Goal: Transaction & Acquisition: Purchase product/service

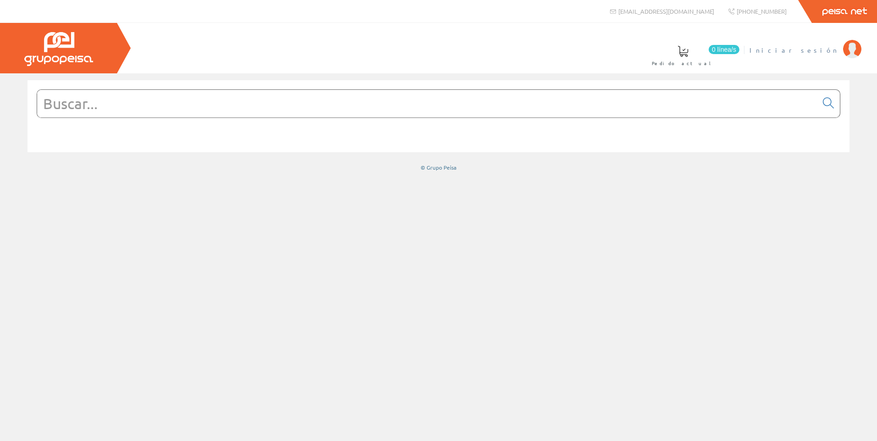
click at [847, 50] on img at bounding box center [852, 49] width 18 height 18
click at [67, 93] on input "text" at bounding box center [427, 104] width 780 height 28
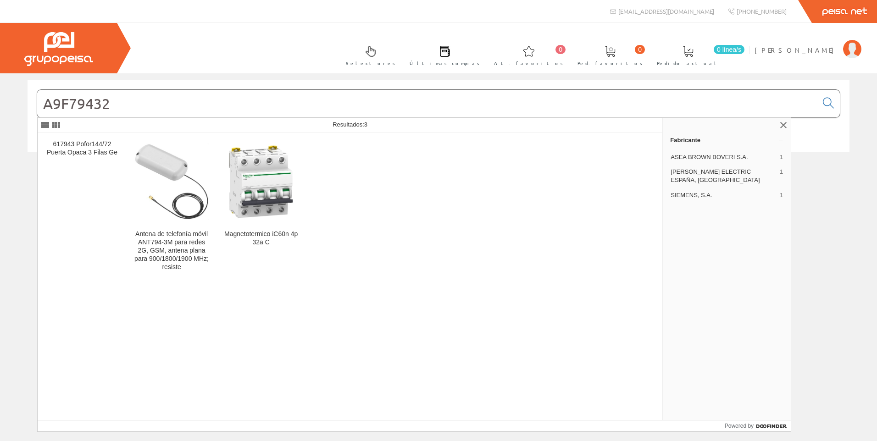
type input "A9F79432"
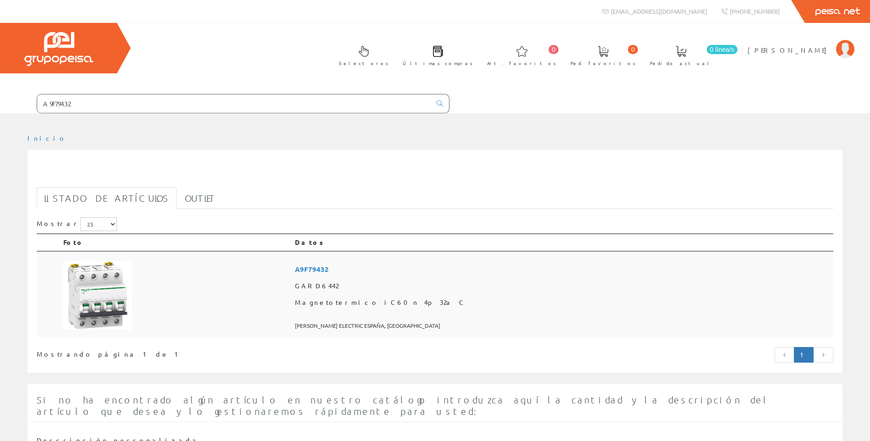
scroll to position [128, 0]
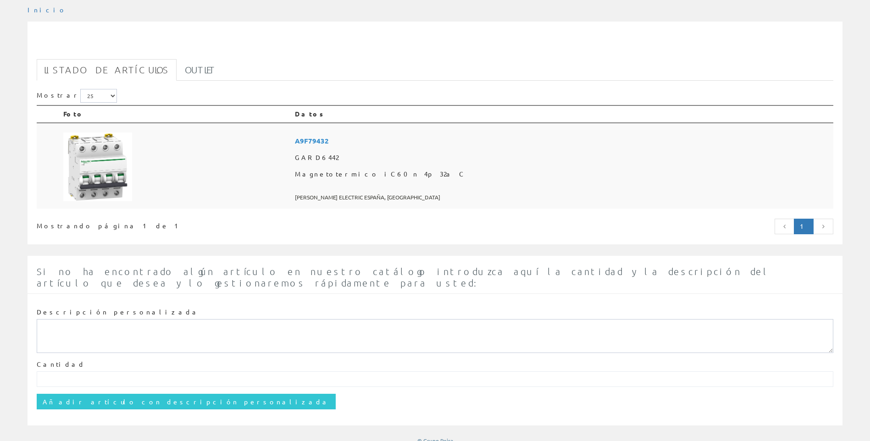
click at [95, 175] on img at bounding box center [97, 167] width 69 height 69
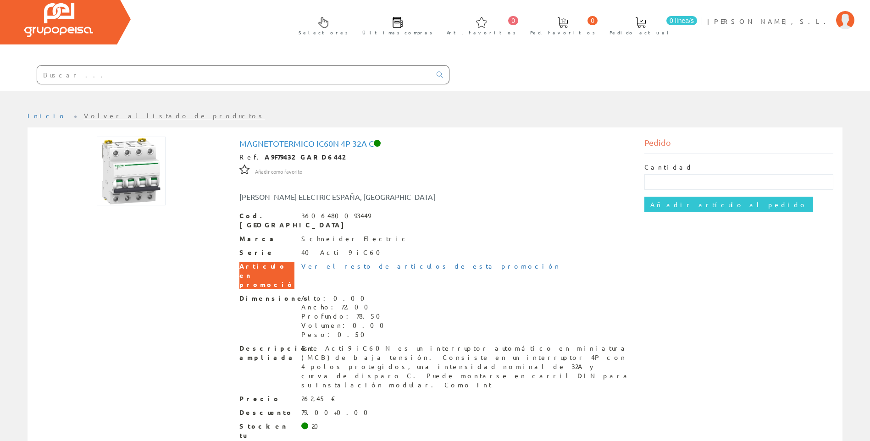
scroll to position [45, 0]
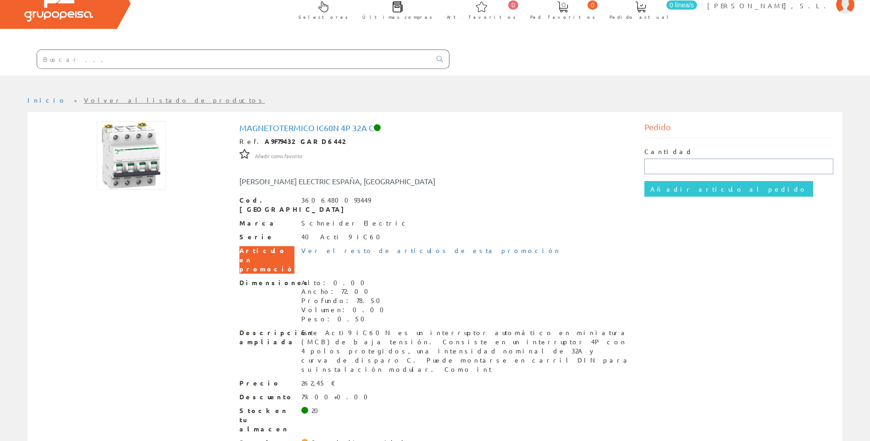
drag, startPoint x: 668, startPoint y: 165, endPoint x: 877, endPoint y: 29, distance: 249.1
click at [674, 165] on input "text" at bounding box center [739, 167] width 189 height 16
type input "6"
click at [691, 188] on input "Añadir artículo al pedido" at bounding box center [729, 189] width 169 height 16
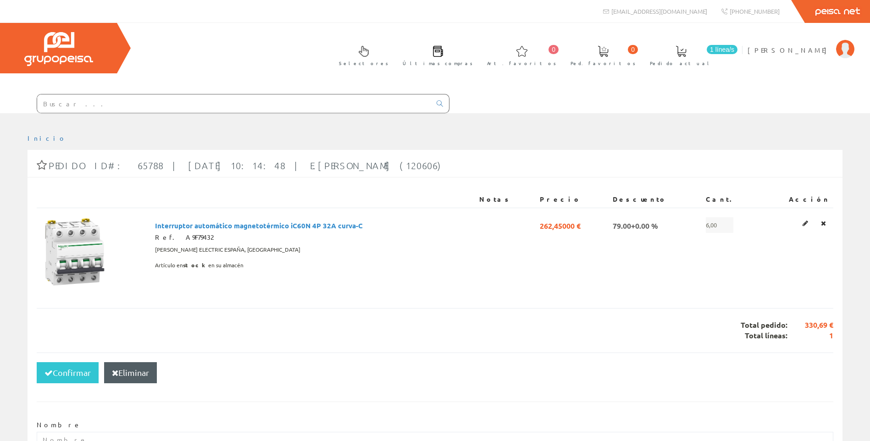
click at [80, 113] on div at bounding box center [435, 120] width 870 height 14
drag, startPoint x: 73, startPoint y: 107, endPoint x: 123, endPoint y: 104, distance: 49.2
click at [73, 107] on input "text" at bounding box center [234, 104] width 394 height 18
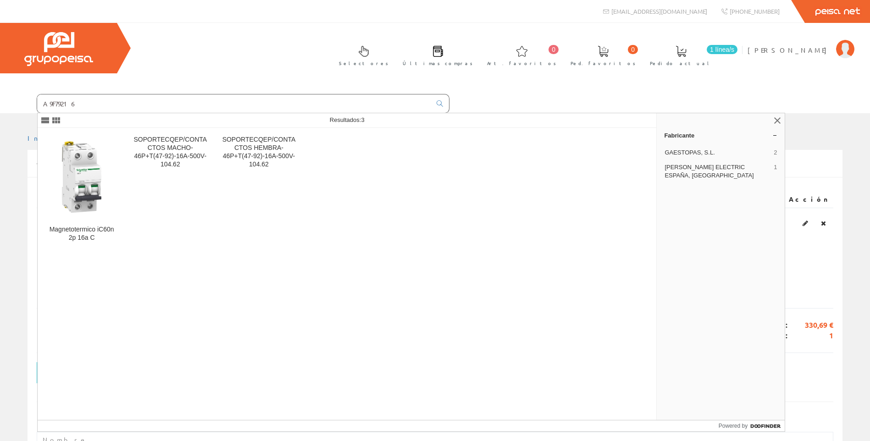
type input "A9F79216"
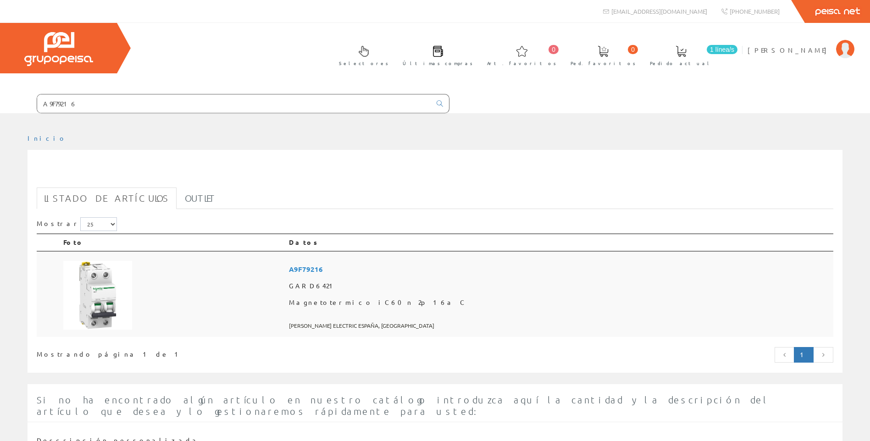
click at [99, 310] on img at bounding box center [97, 295] width 69 height 69
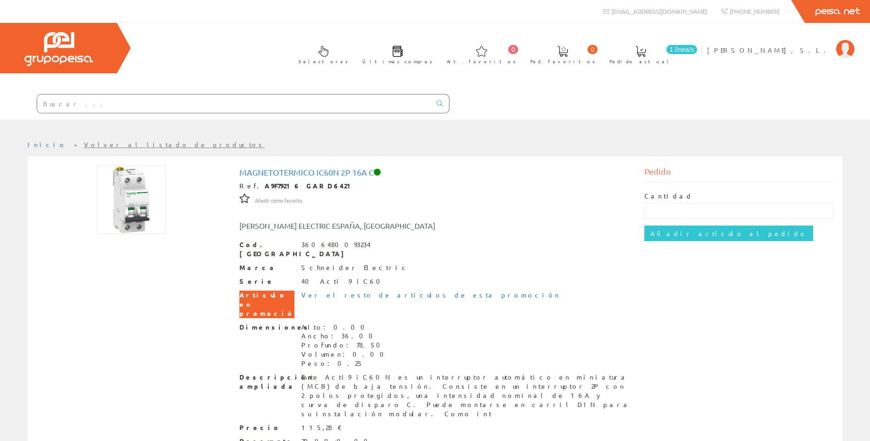
scroll to position [45, 0]
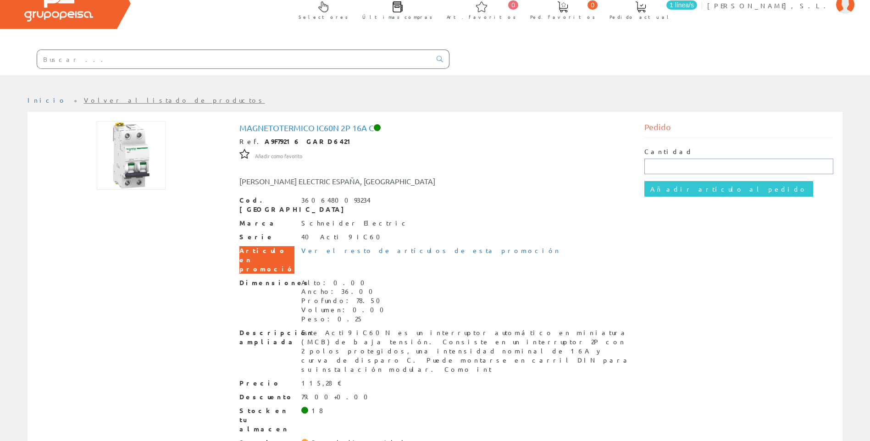
drag, startPoint x: 665, startPoint y: 169, endPoint x: 676, endPoint y: 166, distance: 11.0
click at [665, 168] on input "text" at bounding box center [739, 167] width 189 height 16
type input "18"
click at [682, 191] on input "Añadir artículo al pedido" at bounding box center [729, 189] width 169 height 16
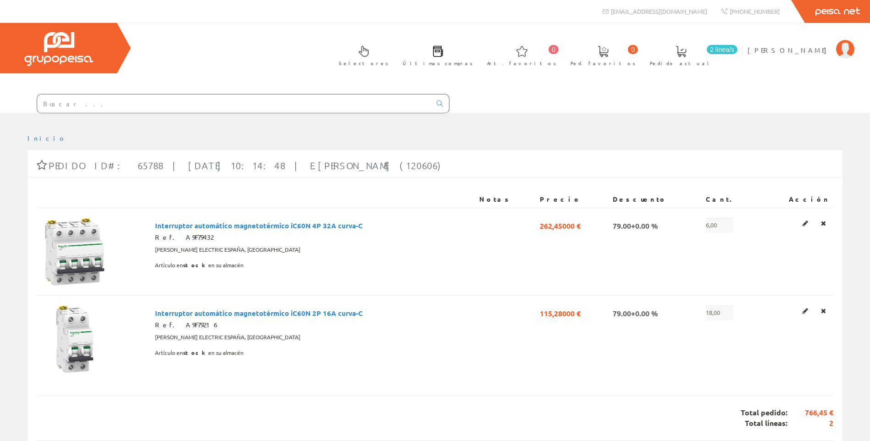
drag, startPoint x: 102, startPoint y: 112, endPoint x: 89, endPoint y: 102, distance: 17.3
click at [100, 111] on input "text" at bounding box center [234, 104] width 394 height 18
click at [92, 103] on input "text" at bounding box center [234, 104] width 394 height 18
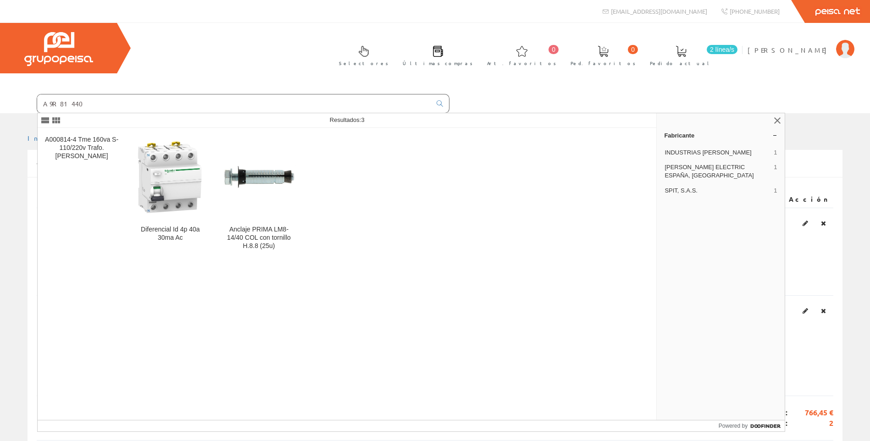
type input "A9R81440"
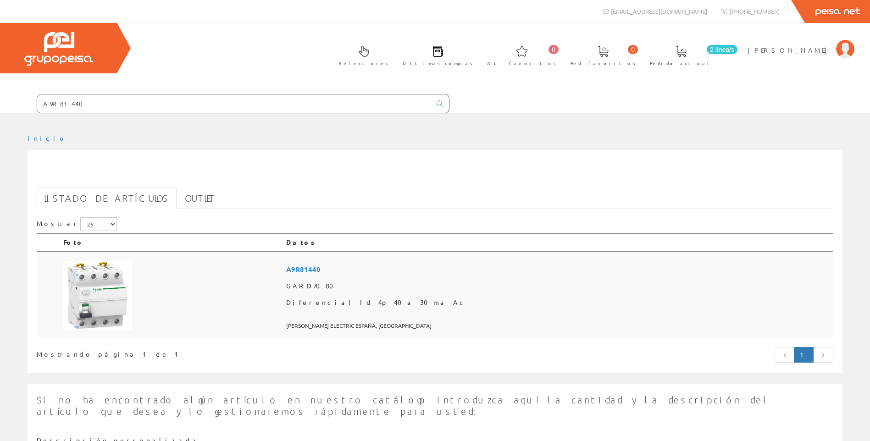
click at [101, 299] on img at bounding box center [97, 295] width 69 height 69
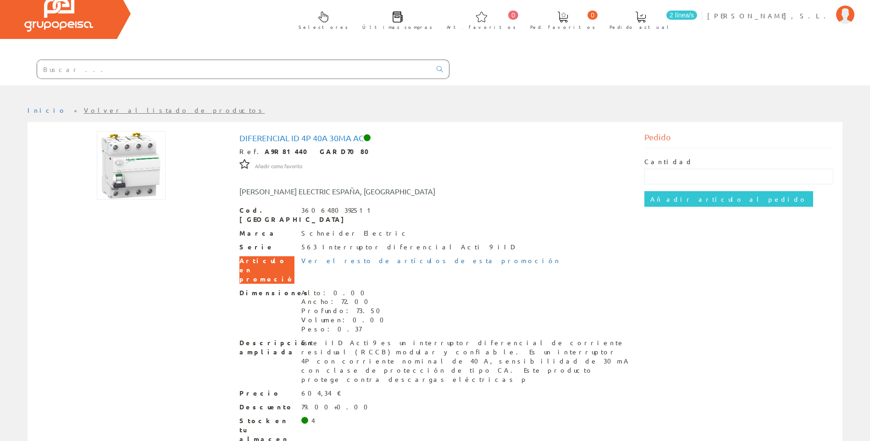
scroll to position [45, 0]
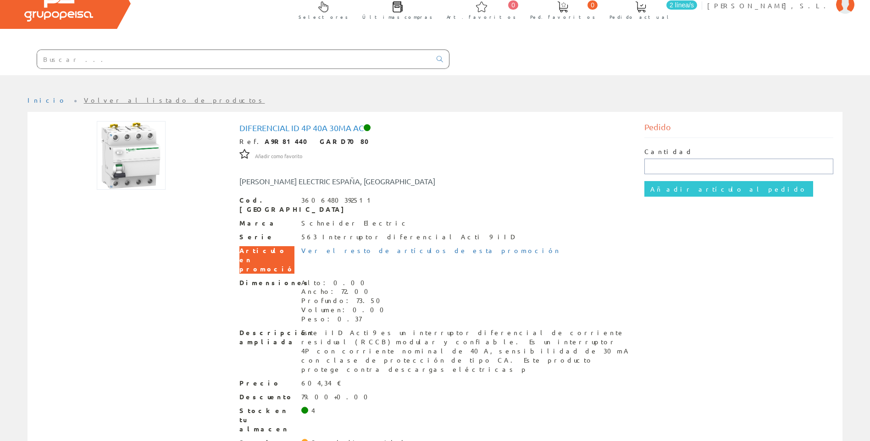
click at [675, 173] on input "text" at bounding box center [739, 167] width 189 height 16
type input "4"
click at [680, 190] on input "Añadir artículo al pedido" at bounding box center [729, 189] width 169 height 16
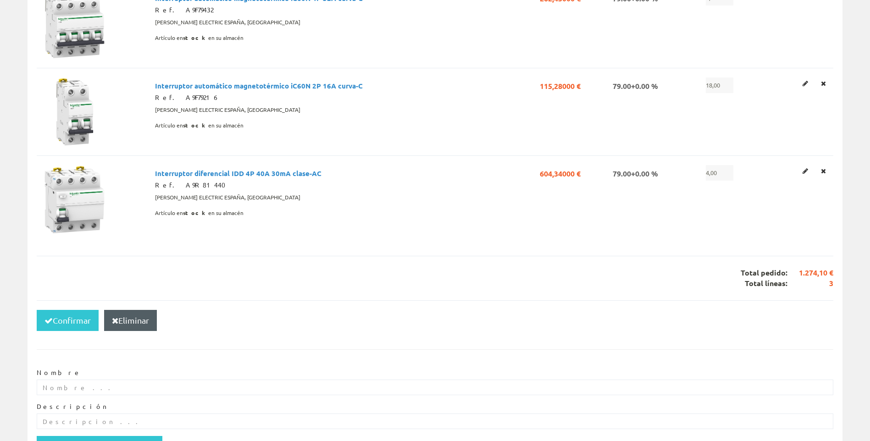
scroll to position [275, 0]
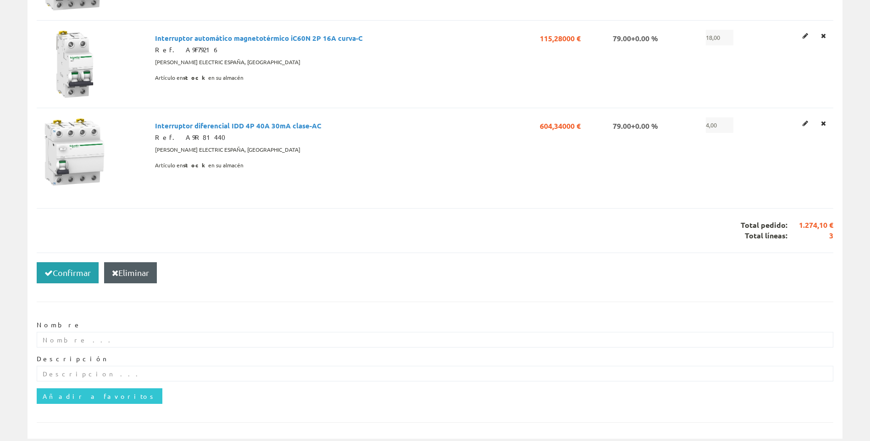
click at [59, 275] on button "Confirmar" at bounding box center [68, 272] width 62 height 21
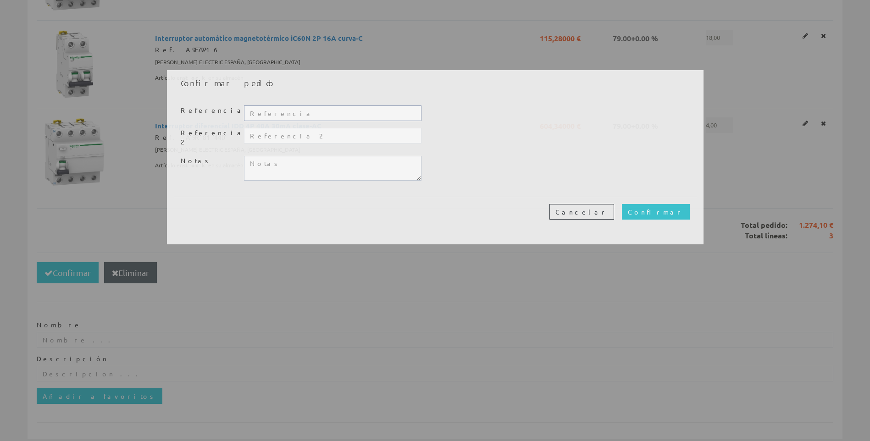
click at [265, 118] on input "text" at bounding box center [332, 114] width 177 height 16
type input "224148"
click at [622, 204] on input "Confirmar" at bounding box center [656, 212] width 68 height 16
